Goal: Task Accomplishment & Management: Use online tool/utility

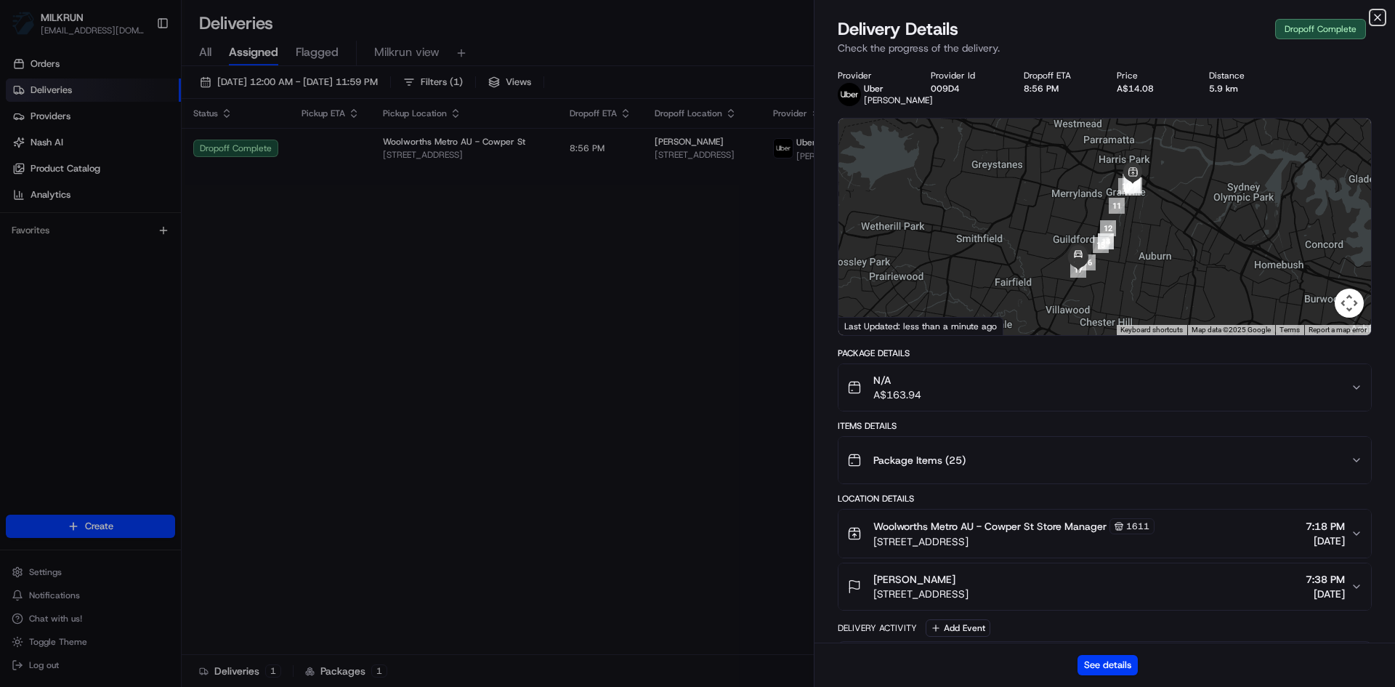
click at [1377, 21] on icon "button" at bounding box center [1378, 18] width 12 height 12
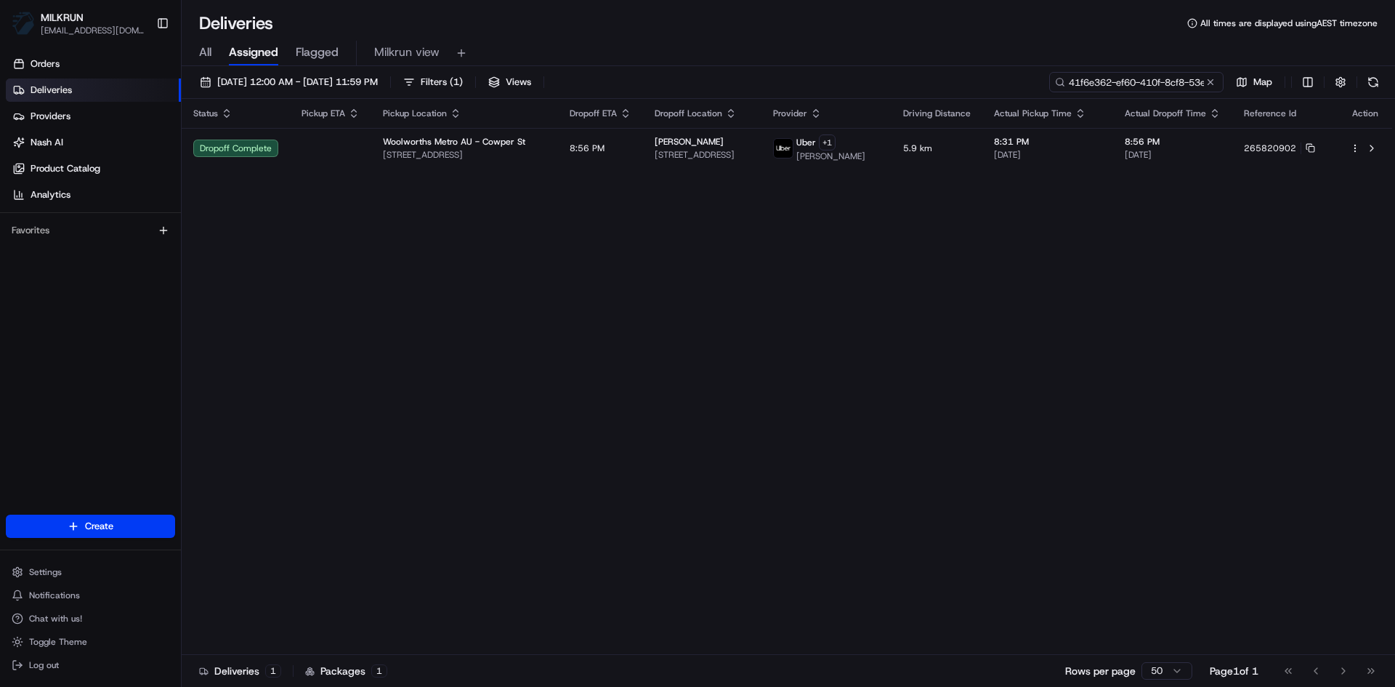
click at [1153, 81] on input "41f6e362-ef60-410f-8cf8-53e7b8a11a60" at bounding box center [1137, 82] width 174 height 20
click at [1152, 81] on input "41f6e362-ef60-410f-8cf8-53e7b8a11a60" at bounding box center [1137, 82] width 174 height 20
paste input "a3a9125-a13a-4c4a-952b-1af16c3569b1"
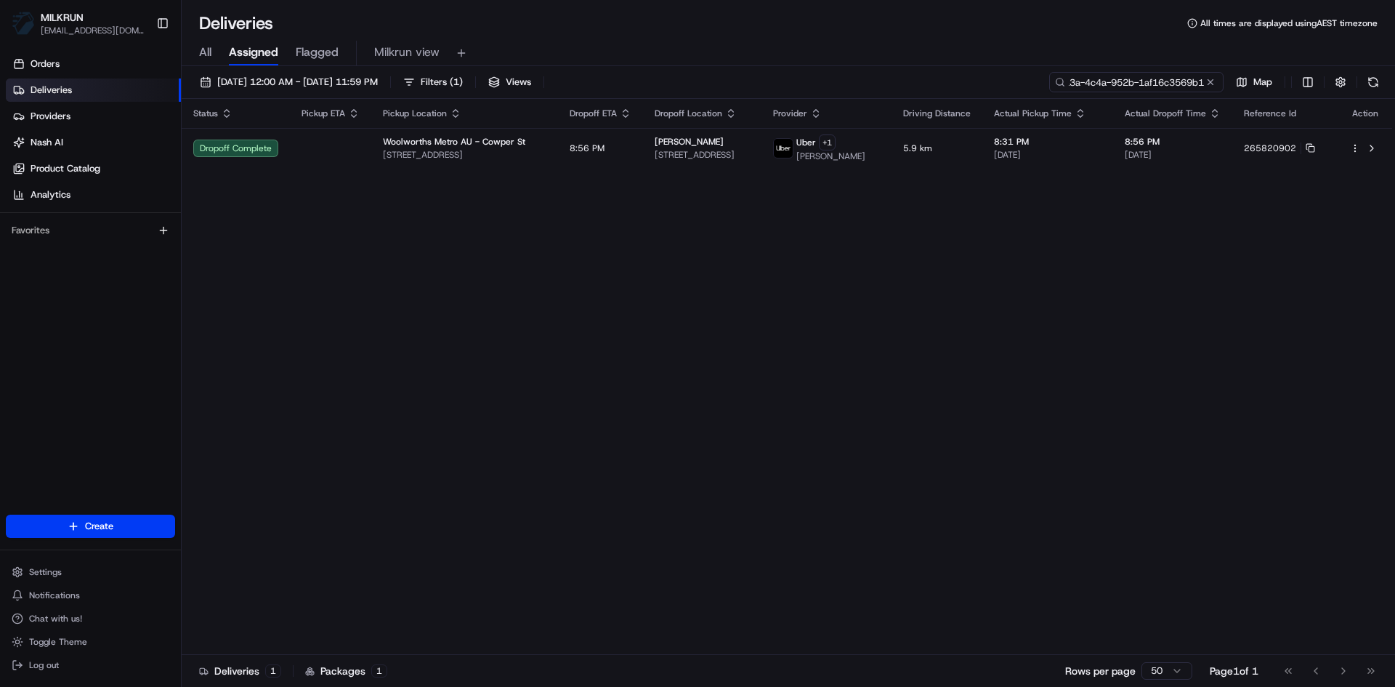
type input "4a3a9125-a13a-4c4a-952b-1af16c3569b1"
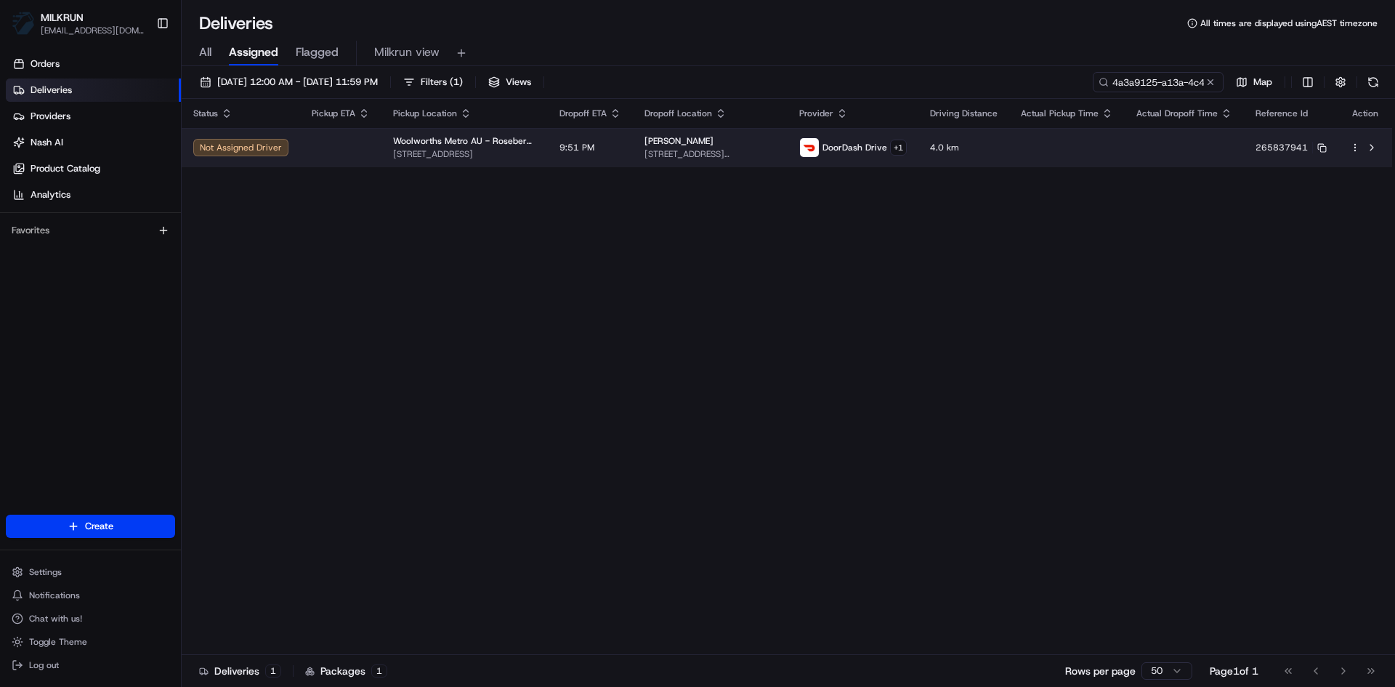
click at [309, 150] on td at bounding box center [340, 147] width 81 height 39
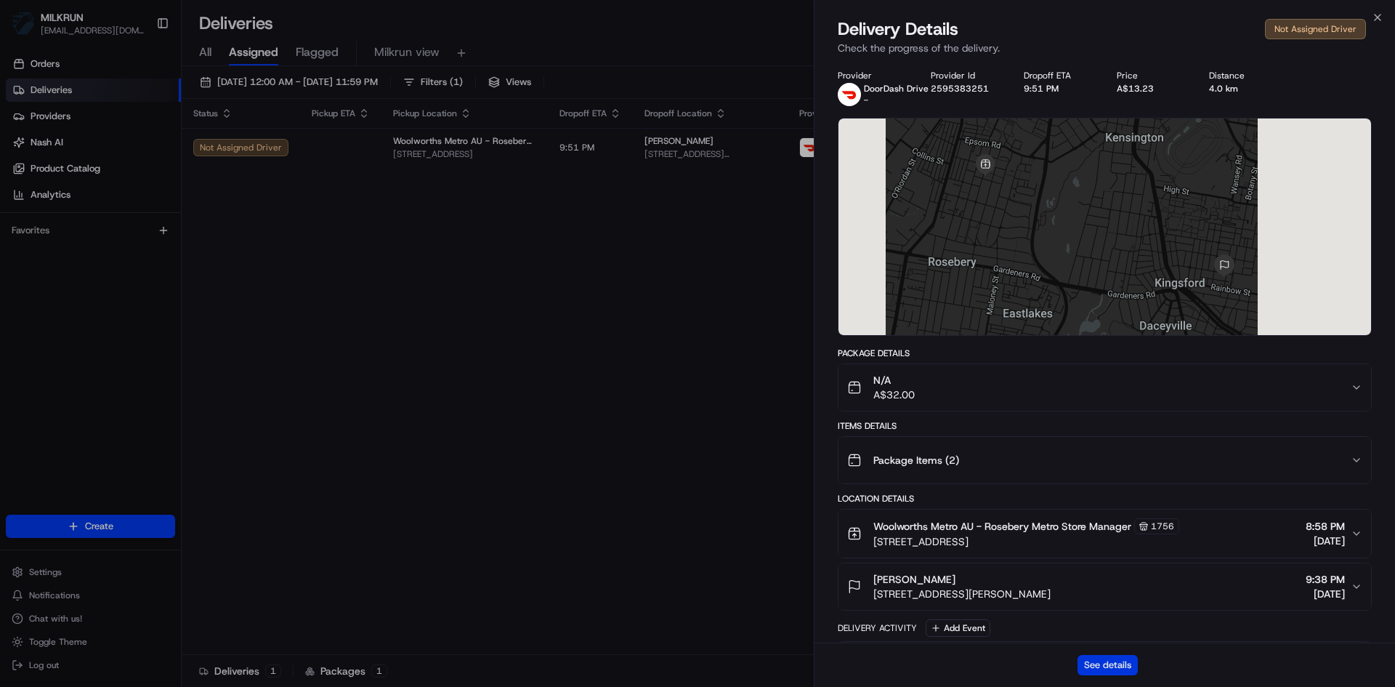
click at [1108, 664] on button "See details" at bounding box center [1108, 665] width 60 height 20
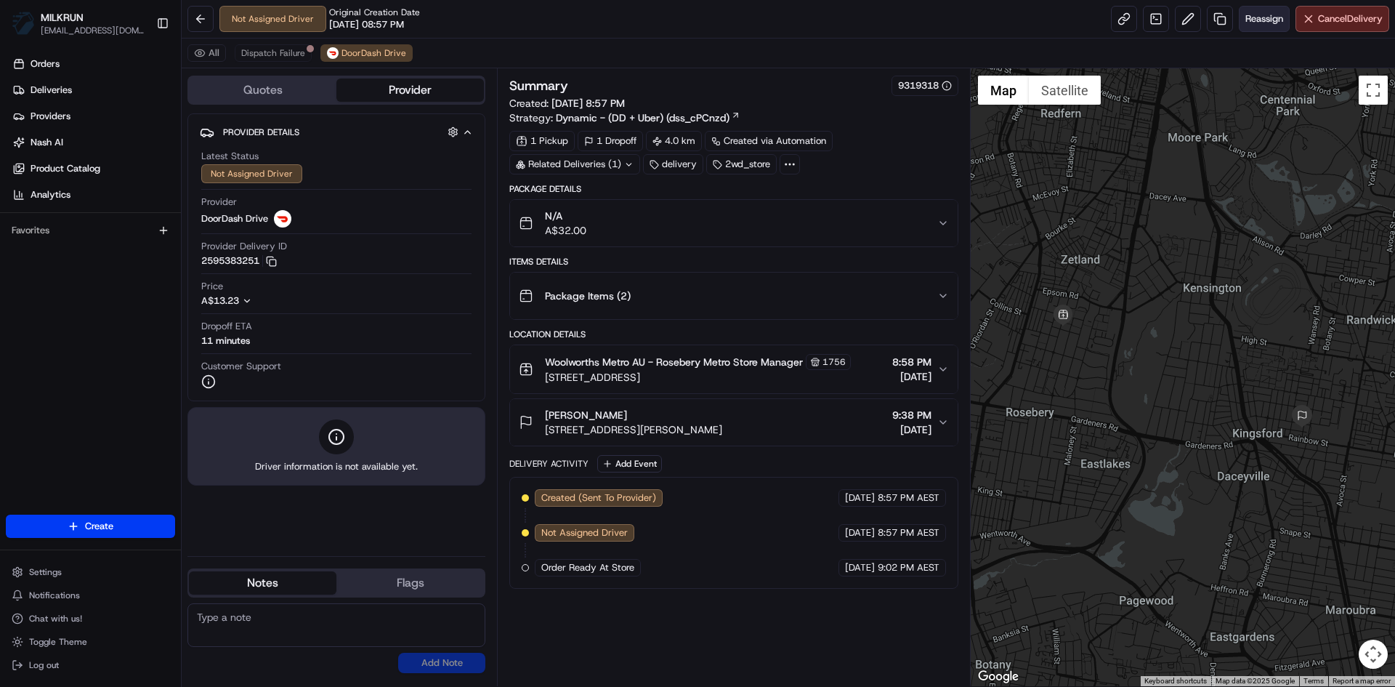
click at [1257, 23] on span "Reassign" at bounding box center [1265, 18] width 38 height 13
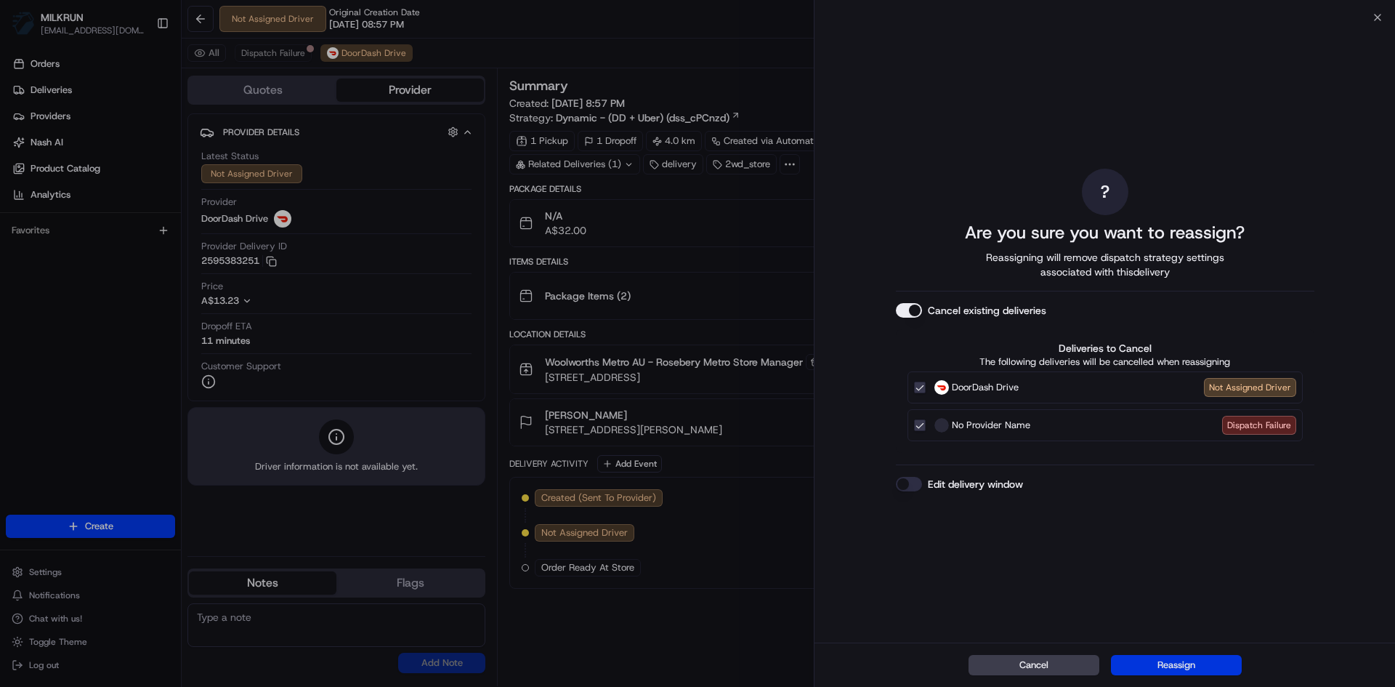
click at [1177, 666] on button "Reassign" at bounding box center [1176, 665] width 131 height 20
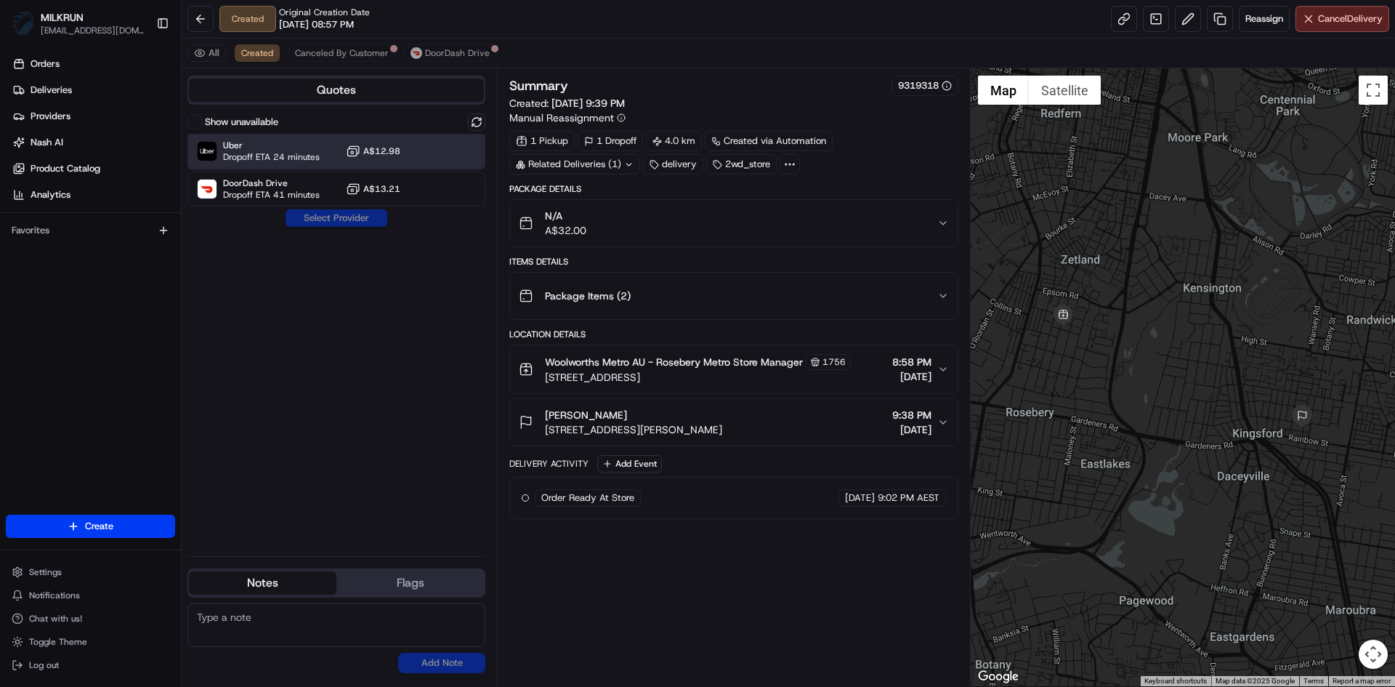
click at [278, 151] on span "Dropoff ETA 24 minutes" at bounding box center [271, 157] width 97 height 12
click at [376, 215] on button "Assign Provider" at bounding box center [336, 217] width 103 height 17
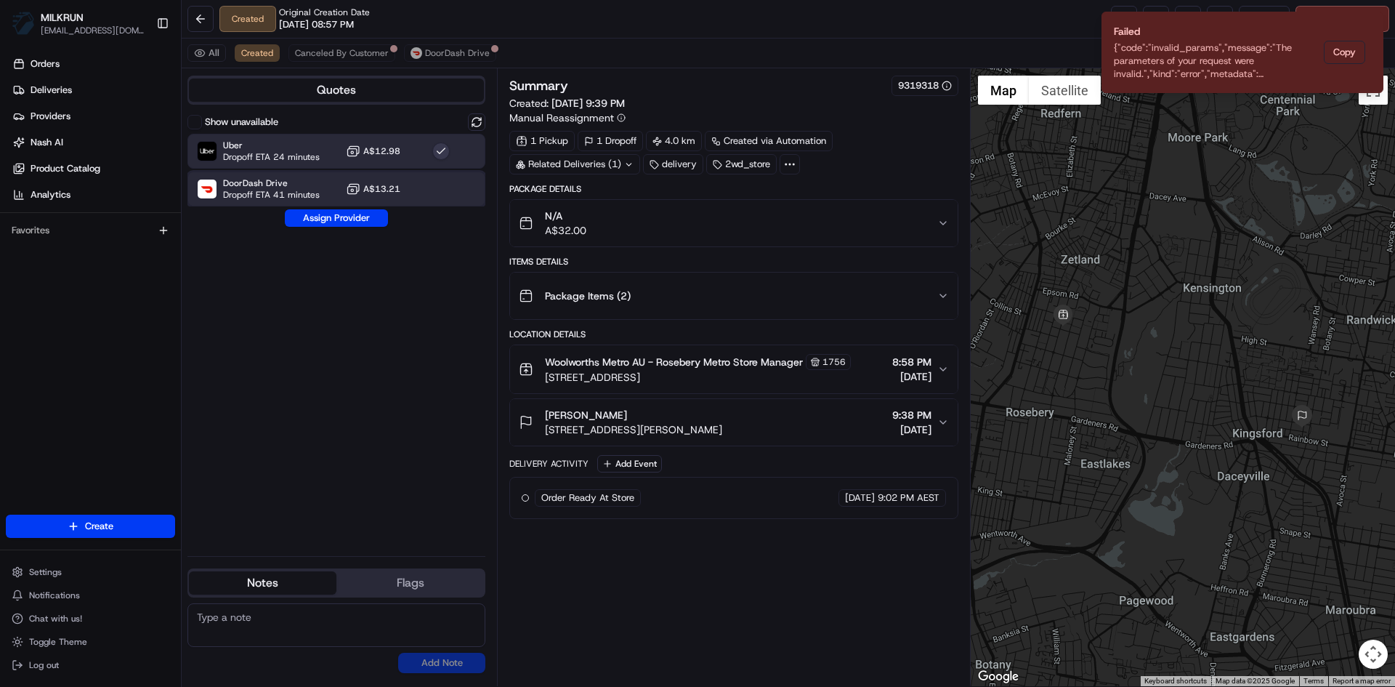
click at [286, 179] on span "DoorDash Drive" at bounding box center [271, 183] width 97 height 12
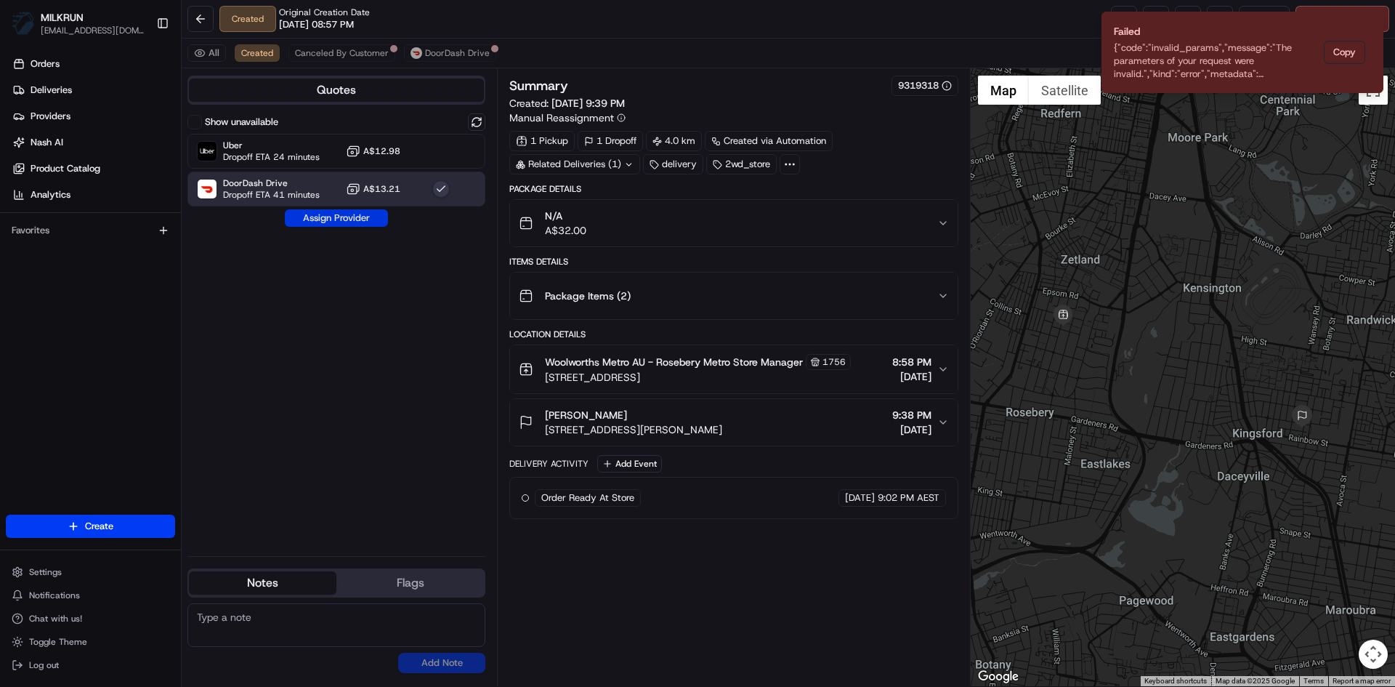
click at [353, 219] on button "Assign Provider" at bounding box center [336, 217] width 103 height 17
click at [1372, 23] on icon "Notifications (F8)" at bounding box center [1372, 24] width 6 height 6
